Goal: Use online tool/utility: Utilize a website feature to perform a specific function

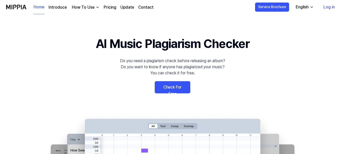
click at [165, 83] on link "Check For Free" at bounding box center [173, 87] width 36 height 12
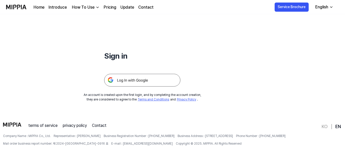
scroll to position [49, 0]
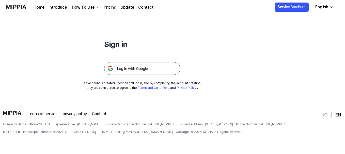
click at [136, 72] on img at bounding box center [142, 68] width 76 height 13
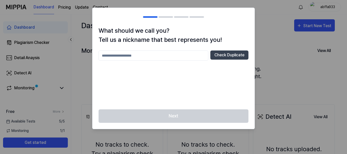
click at [154, 59] on input "text" at bounding box center [154, 56] width 110 height 10
type input "******"
click at [235, 55] on button "Check Duplicate" at bounding box center [229, 55] width 38 height 9
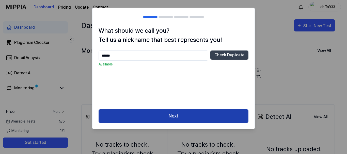
click at [180, 113] on button "Next" at bounding box center [174, 115] width 150 height 13
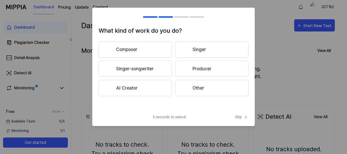
click at [196, 48] on button "Singer" at bounding box center [211, 49] width 73 height 16
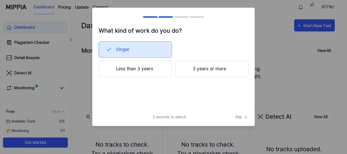
click at [193, 73] on button "3 years or more" at bounding box center [211, 69] width 73 height 16
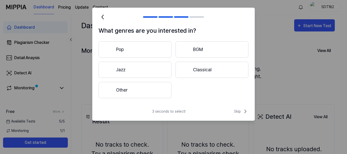
click at [153, 91] on button "Other" at bounding box center [135, 90] width 73 height 16
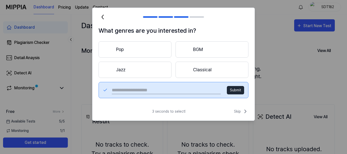
click at [171, 92] on input "text" at bounding box center [166, 90] width 109 height 8
type input "*******"
click at [233, 90] on button "Submit" at bounding box center [235, 90] width 17 height 8
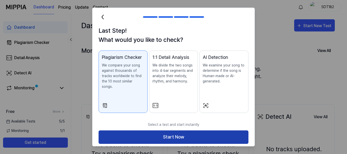
click at [162, 131] on button "Start Now" at bounding box center [174, 137] width 150 height 13
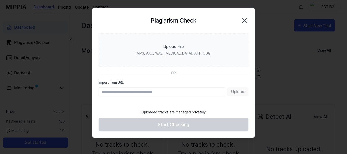
click at [234, 92] on div "Upload" at bounding box center [174, 91] width 150 height 9
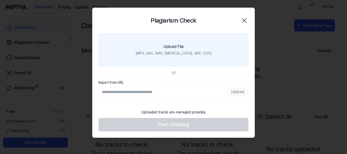
click at [176, 43] on label "Upload File (MP3, AAC, WAV, [MEDICAL_DATA], AIFF, OGG)" at bounding box center [174, 49] width 150 height 33
click at [0, 0] on input "Upload File (MP3, AAC, WAV, [MEDICAL_DATA], AIFF, OGG)" at bounding box center [0, 0] width 0 height 0
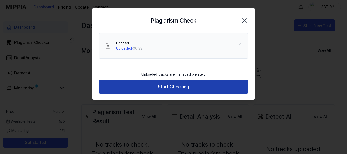
click at [182, 85] on button "Start Checking" at bounding box center [174, 86] width 150 height 13
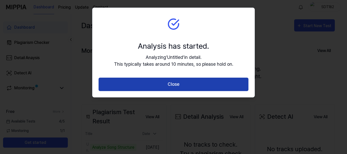
click at [155, 83] on button "Close" at bounding box center [174, 84] width 150 height 13
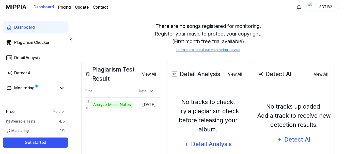
scroll to position [27, 0]
